Goal: Transaction & Acquisition: Purchase product/service

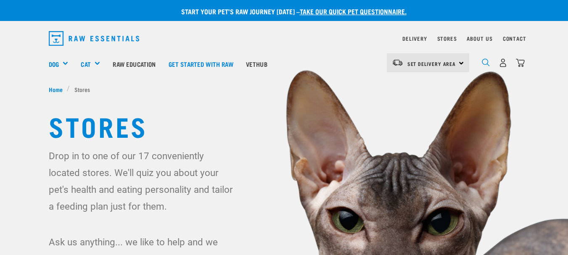
click at [484, 61] on img "dropdown navigation" at bounding box center [486, 62] width 8 height 8
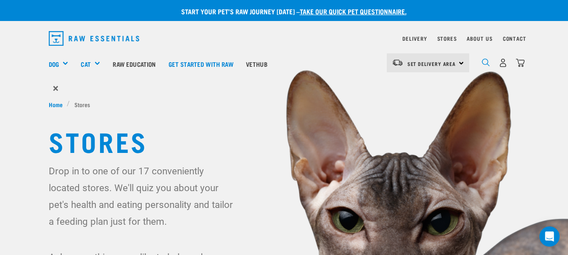
click at [487, 61] on img "dropdown navigation" at bounding box center [486, 62] width 8 height 8
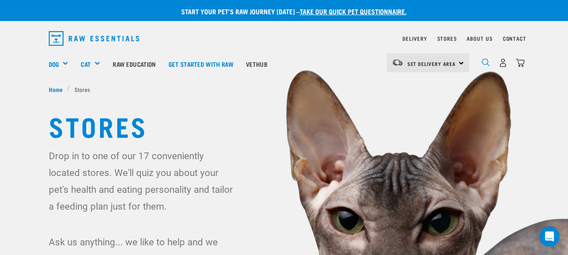
click at [484, 61] on img "dropdown navigation" at bounding box center [486, 62] width 8 height 8
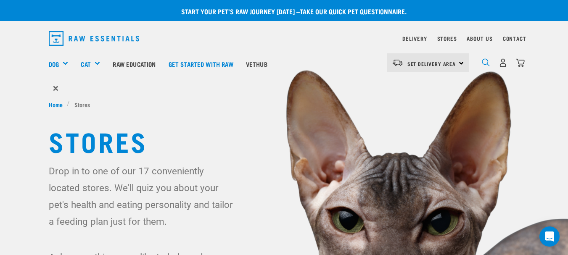
click at [487, 65] on img "dropdown navigation" at bounding box center [486, 62] width 8 height 8
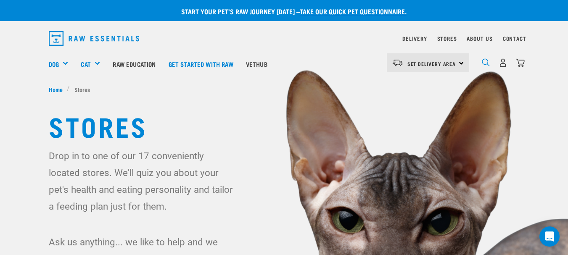
click at [485, 61] on img "dropdown navigation" at bounding box center [486, 62] width 8 height 8
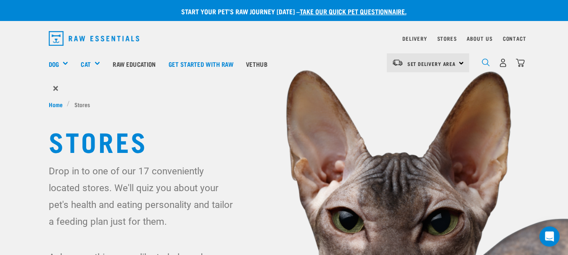
click at [485, 61] on img "dropdown navigation" at bounding box center [486, 62] width 8 height 8
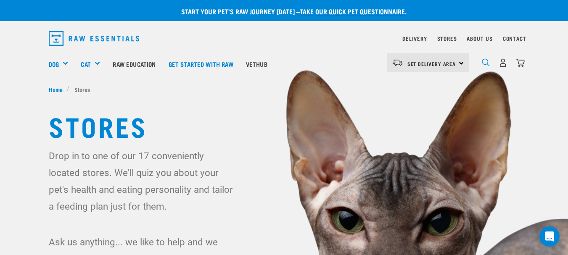
click at [486, 60] on img "dropdown navigation" at bounding box center [486, 62] width 8 height 8
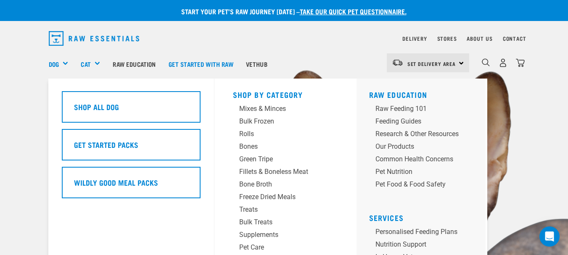
click at [66, 64] on div "Dog" at bounding box center [62, 64] width 26 height 34
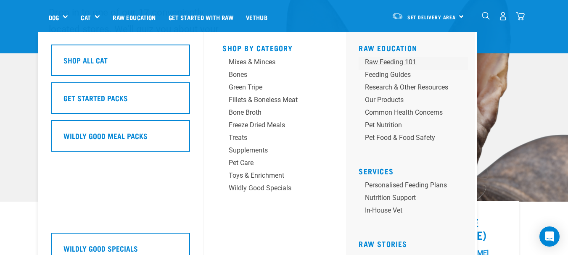
scroll to position [126, 0]
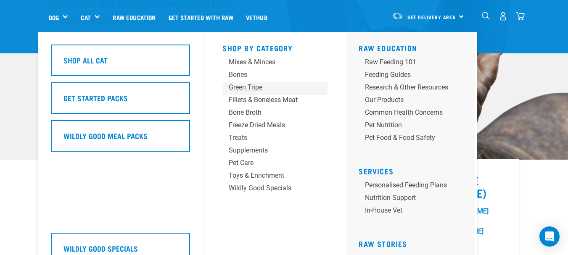
click at [260, 90] on div "Green Tripe" at bounding box center [268, 87] width 79 height 10
click at [259, 87] on div "Green Tripe" at bounding box center [268, 87] width 79 height 10
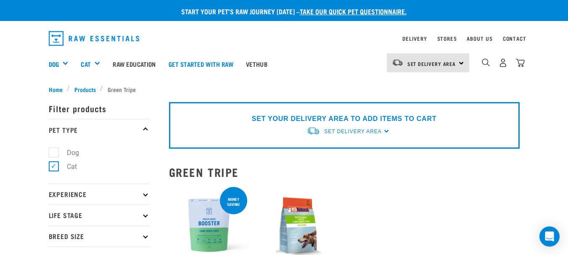
scroll to position [84, 0]
